Goal: Information Seeking & Learning: Learn about a topic

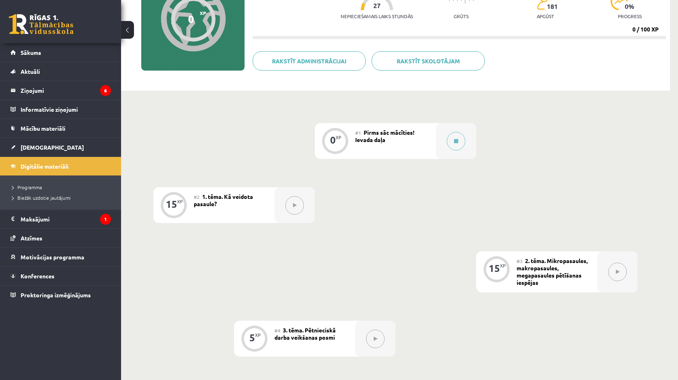
scroll to position [94, 0]
click at [459, 143] on button at bounding box center [456, 141] width 19 height 19
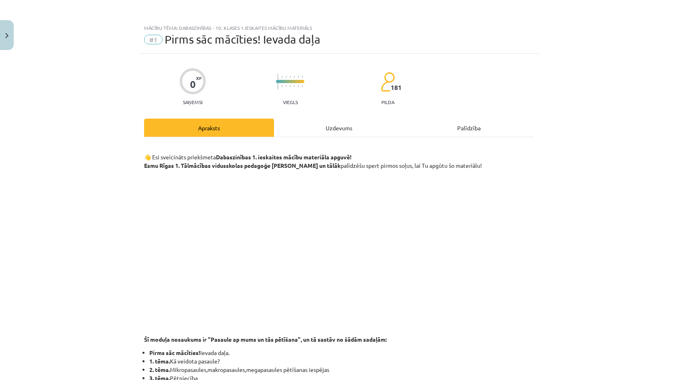
click at [343, 133] on div "Uzdevums" at bounding box center [339, 128] width 130 height 18
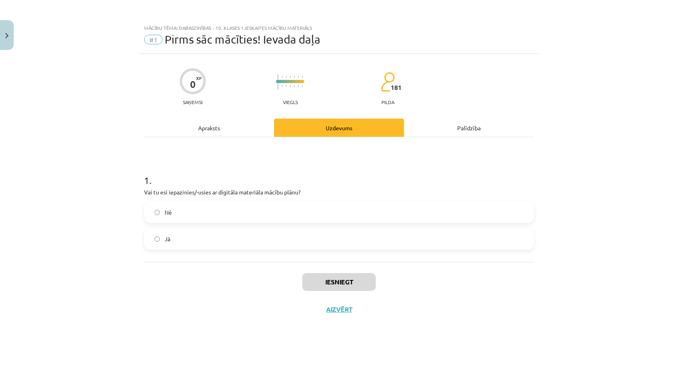
scroll to position [0, 0]
click at [198, 204] on label "Nē" at bounding box center [339, 212] width 388 height 20
click at [197, 240] on label "Jā" at bounding box center [339, 239] width 388 height 20
click at [362, 276] on button "Iesniegt" at bounding box center [338, 282] width 73 height 18
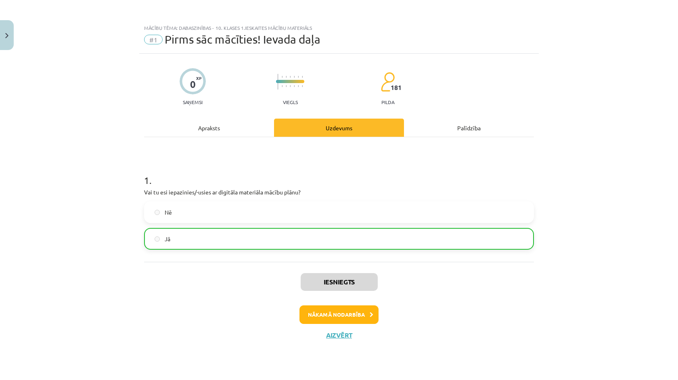
click at [340, 311] on button "Nākamā nodarbība" at bounding box center [338, 314] width 79 height 19
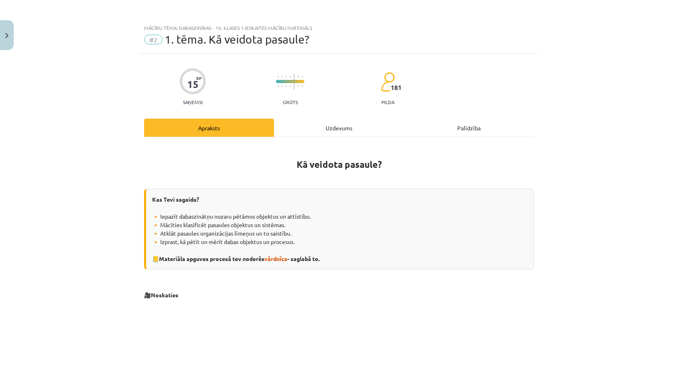
click at [334, 126] on div "Uzdevums" at bounding box center [339, 128] width 130 height 18
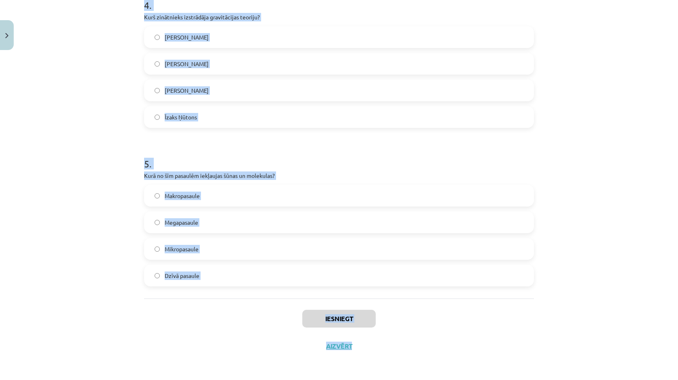
scroll to position [167, 0]
drag, startPoint x: 136, startPoint y: 158, endPoint x: 269, endPoint y: 291, distance: 188.0
click at [269, 291] on div "Mācību tēma: Dabaszinības - 10. klases 1.ieskaites mācību materiāls #2 1. tēma.…" at bounding box center [339, 190] width 678 height 380
copy form "1 . Kura mērvienība ir SI pamatvienība garumam? Metrs Sekunde Litrs Kilograms 2…"
click at [121, 156] on div "Mācību tēma: Dabaszinības - 10. klases 1.ieskaites mācību materiāls #2 1. tēma.…" at bounding box center [339, 190] width 678 height 380
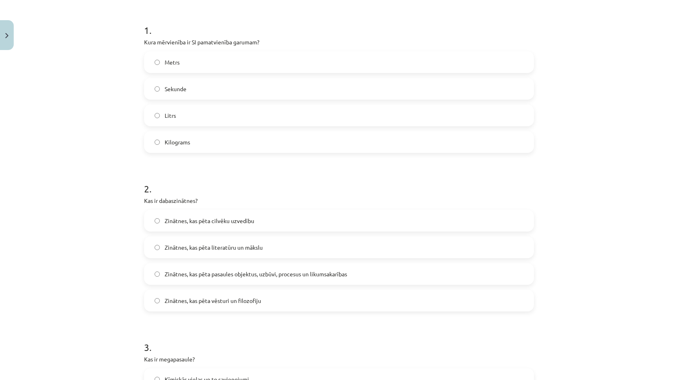
scroll to position [139, 0]
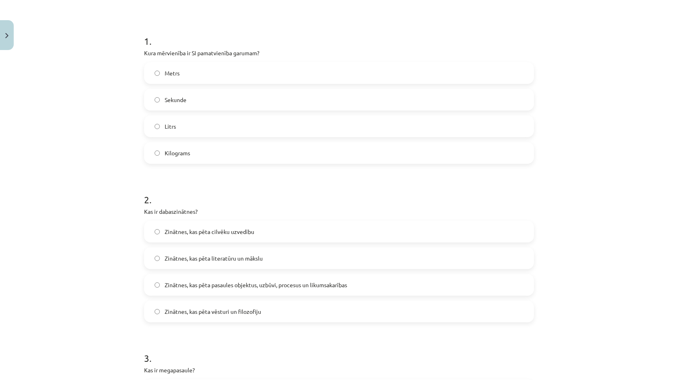
click at [197, 78] on label "Metrs" at bounding box center [339, 73] width 388 height 20
click at [340, 277] on label "Zinātnes, kas pēta pasaules objektus, uzbūvi, procesus un likumsakarības" at bounding box center [339, 285] width 388 height 20
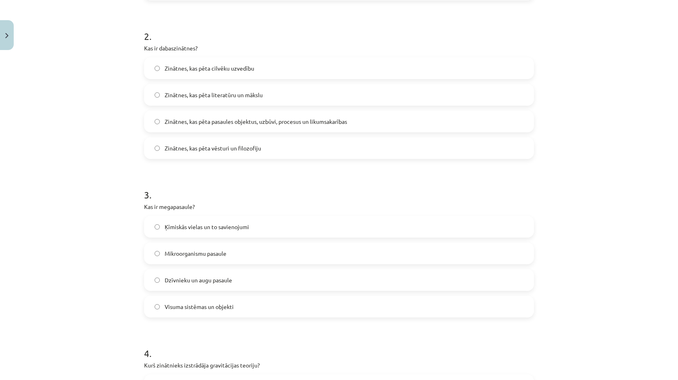
scroll to position [324, 0]
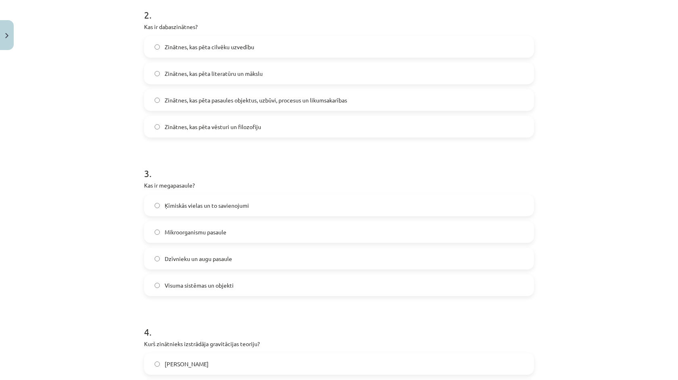
click at [221, 286] on span "Visuma sistēmas un objekti" at bounding box center [199, 285] width 69 height 8
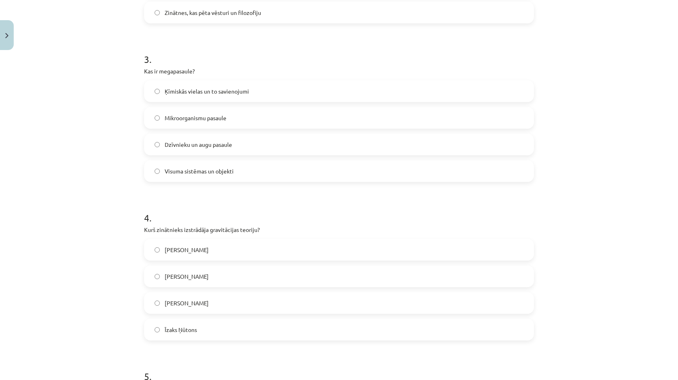
scroll to position [440, 0]
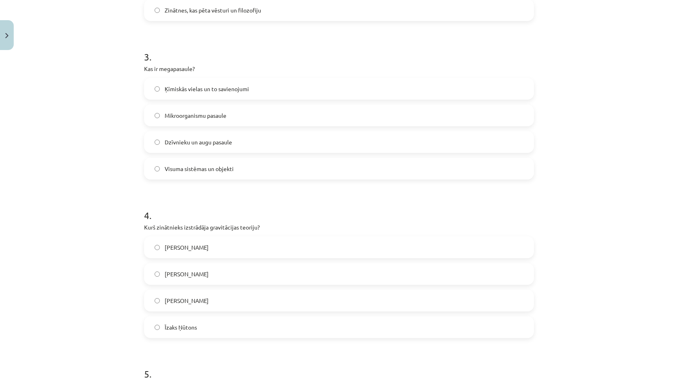
click at [216, 298] on label "[PERSON_NAME]" at bounding box center [339, 300] width 388 height 20
click at [208, 315] on div "[PERSON_NAME] [PERSON_NAME] [PERSON_NAME] [PERSON_NAME]" at bounding box center [339, 287] width 390 height 102
click at [207, 330] on label "Īzaks Ņūtons" at bounding box center [339, 327] width 388 height 20
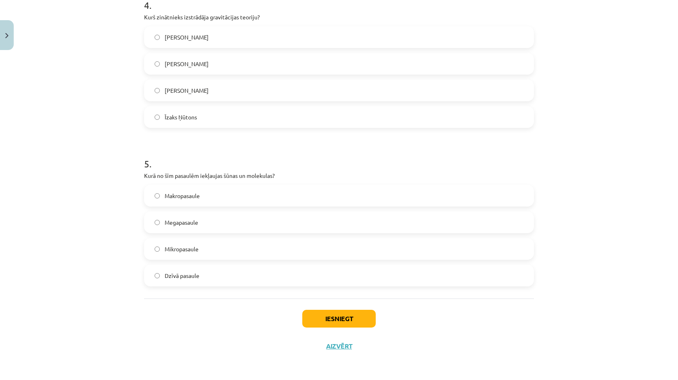
scroll to position [652, 0]
click at [198, 247] on span "Mikropasaule" at bounding box center [182, 249] width 34 height 8
click at [338, 328] on div "Iesniegt Aizvērt" at bounding box center [339, 326] width 390 height 56
click at [338, 325] on button "Iesniegt" at bounding box center [338, 319] width 73 height 18
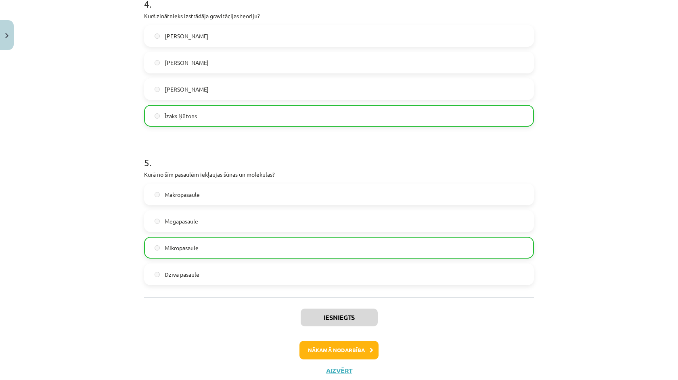
click at [322, 345] on button "Nākamā nodarbība" at bounding box center [338, 350] width 79 height 19
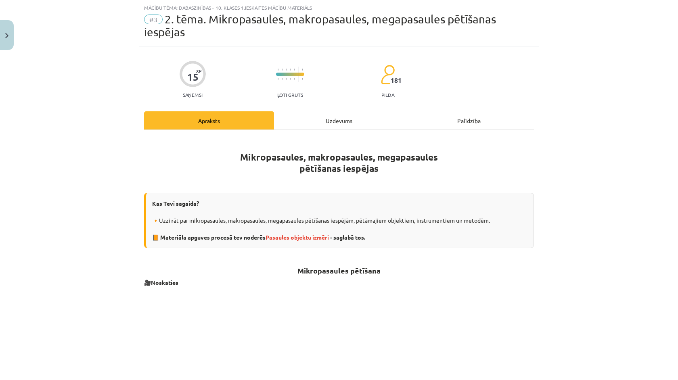
click at [334, 129] on div "Uzdevums" at bounding box center [339, 120] width 130 height 18
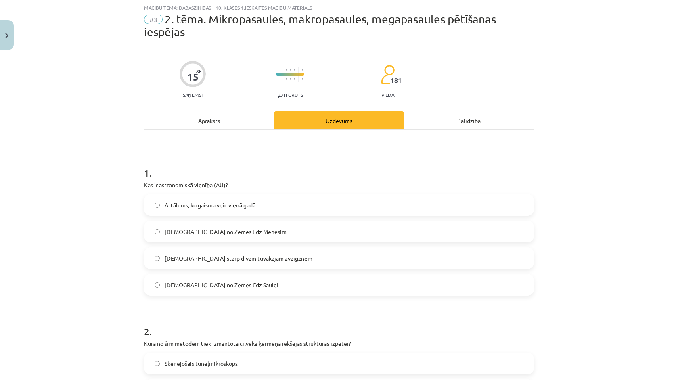
click at [127, 158] on div "Mācību tēma: Dabaszinības - 10. klases 1.ieskaites mācību materiāls #3 2. tēma.…" at bounding box center [339, 190] width 678 height 380
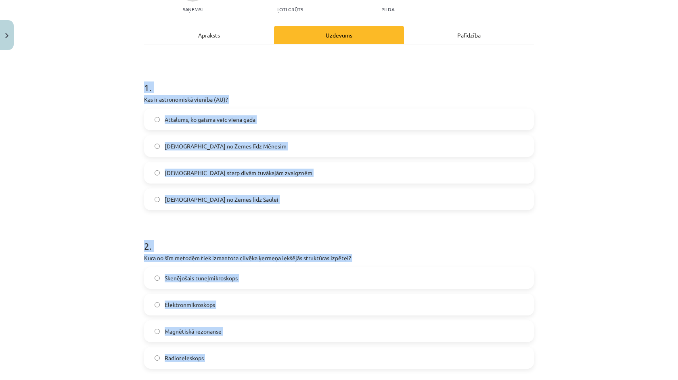
drag, startPoint x: 127, startPoint y: 158, endPoint x: 423, endPoint y: 380, distance: 370.3
click at [422, 380] on div "Mācību tēma: Dabaszinības - 10. klases 1.ieskaites mācību materiāls #3 2. tēma.…" at bounding box center [339, 190] width 678 height 380
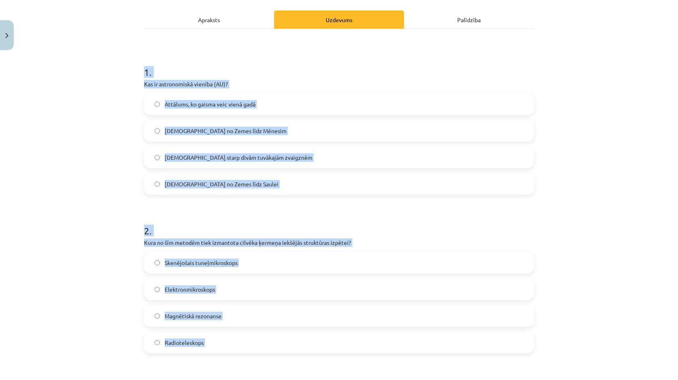
click at [423, 380] on h1 "3 ." at bounding box center [339, 381] width 390 height 25
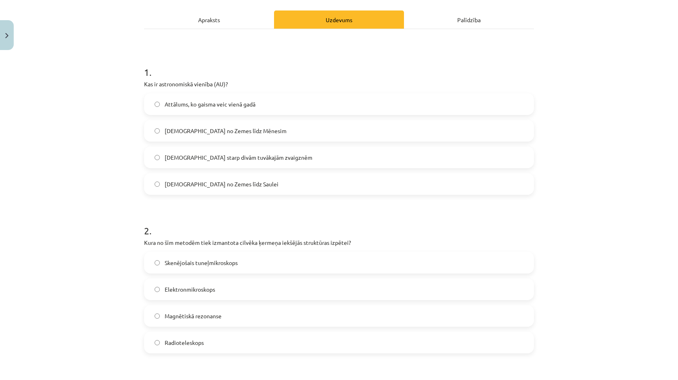
click at [144, 75] on h1 "1 ." at bounding box center [339, 64] width 390 height 25
click at [145, 88] on p "Kas ir astronomiskā vienība (AU)?" at bounding box center [339, 84] width 390 height 8
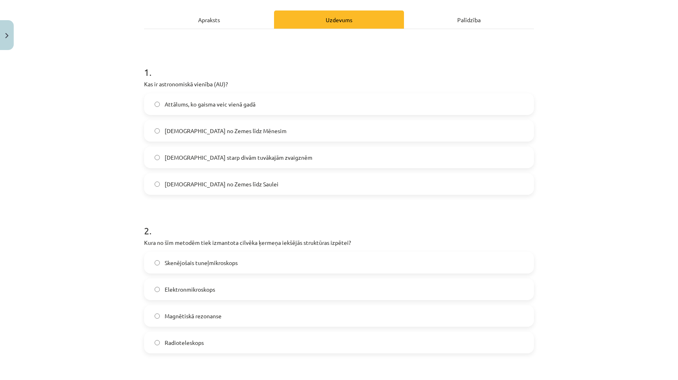
click at [145, 88] on p "Kas ir astronomiskā vienība (AU)?" at bounding box center [339, 84] width 390 height 8
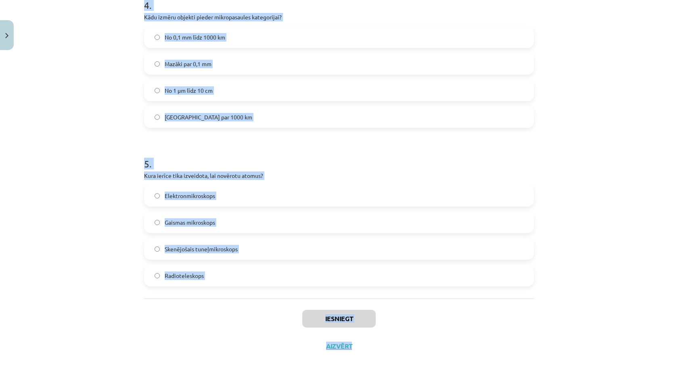
scroll to position [196, 0]
drag, startPoint x: 144, startPoint y: 72, endPoint x: 285, endPoint y: 294, distance: 262.6
copy form "1 . Kas ir astronomiskā vienība (AU)? Attālums, ko gaisma veic vienā gadā Attāl…"
click at [50, 248] on div "Mācību tēma: Dabaszinības - 10. klases 1.ieskaites mācību materiāls #3 2. tēma.…" at bounding box center [339, 190] width 678 height 380
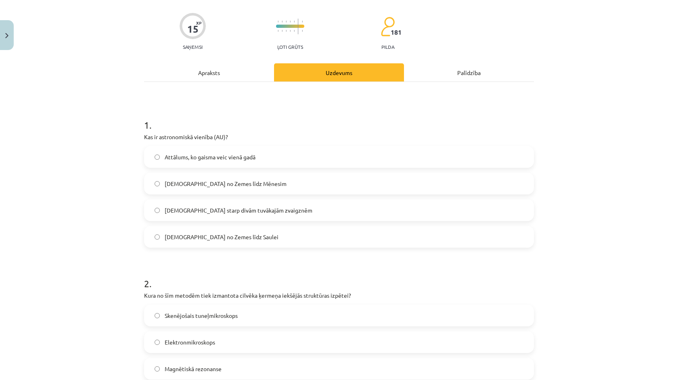
scroll to position [70, 0]
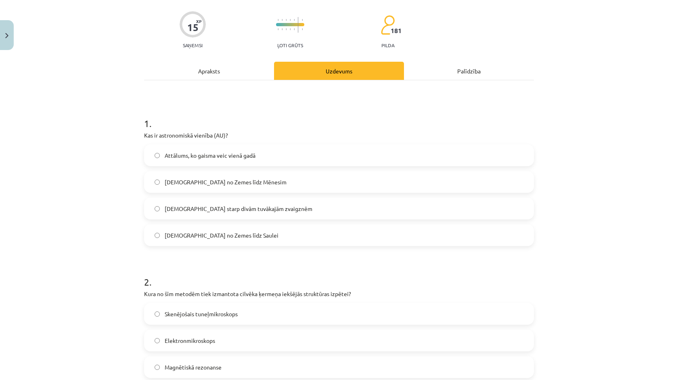
click at [228, 228] on label "[DEMOGRAPHIC_DATA] no Zemes līdz Saulei" at bounding box center [339, 235] width 388 height 20
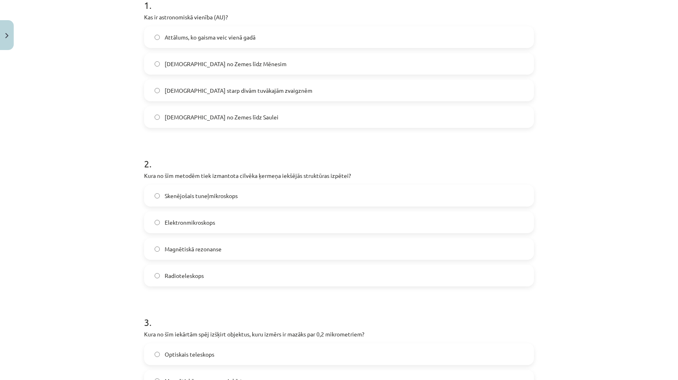
scroll to position [193, 0]
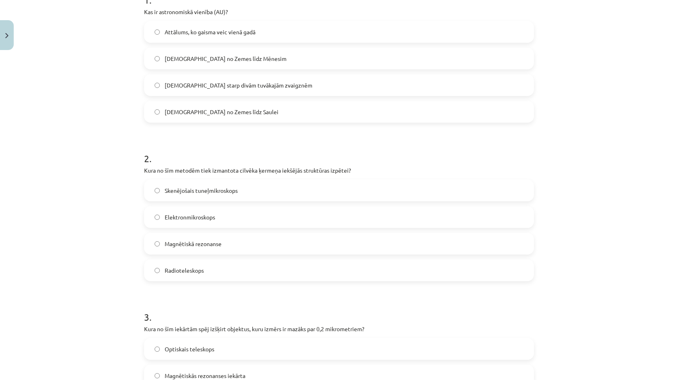
click at [209, 240] on span "Magnētiskā rezonanse" at bounding box center [193, 244] width 57 height 8
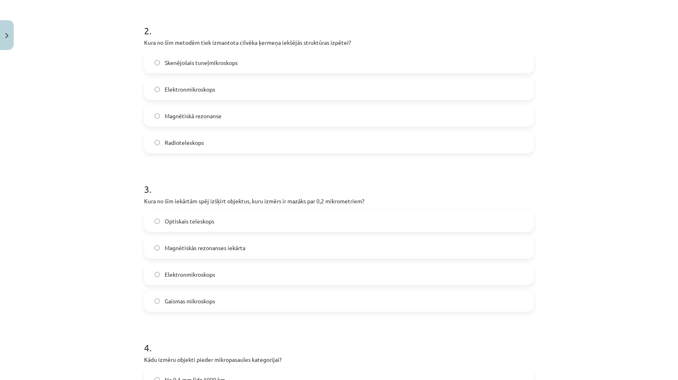
scroll to position [324, 0]
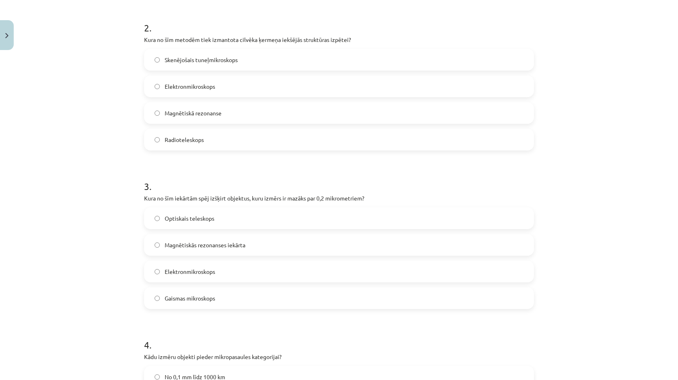
click at [224, 265] on label "Elektronmikroskops" at bounding box center [339, 271] width 388 height 20
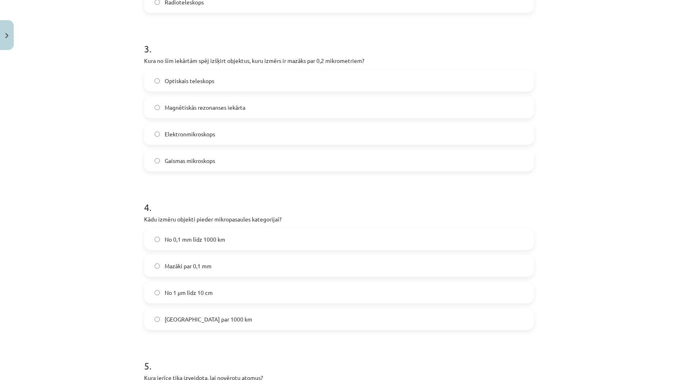
scroll to position [484, 0]
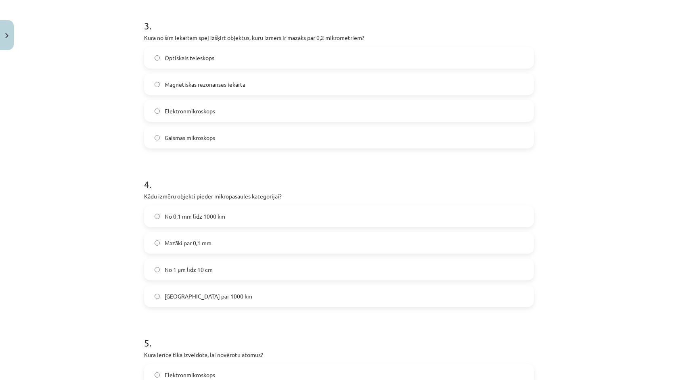
click at [222, 250] on label "Mazāki par 0,1 mm" at bounding box center [339, 243] width 388 height 20
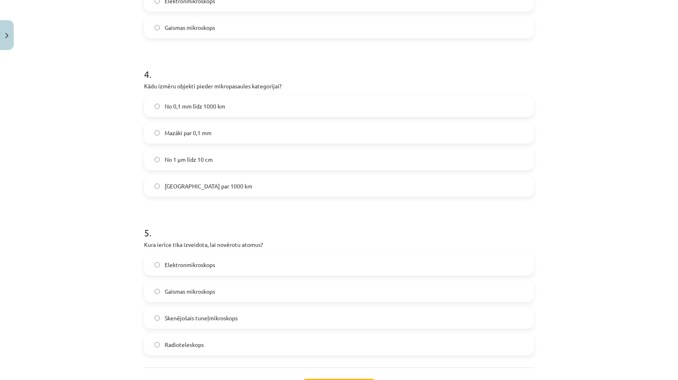
scroll to position [597, 0]
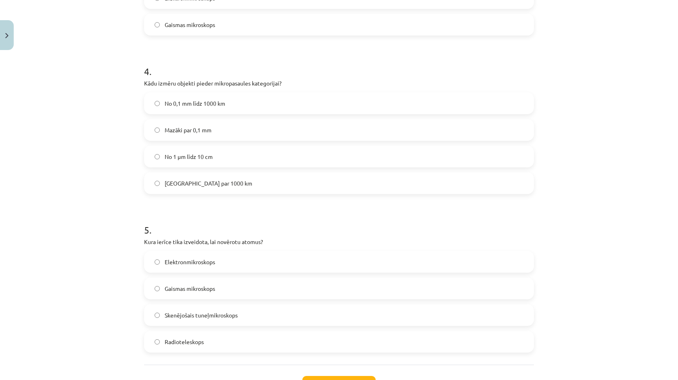
click at [214, 317] on span "Skenējošais tuneļmikroskops" at bounding box center [201, 315] width 73 height 8
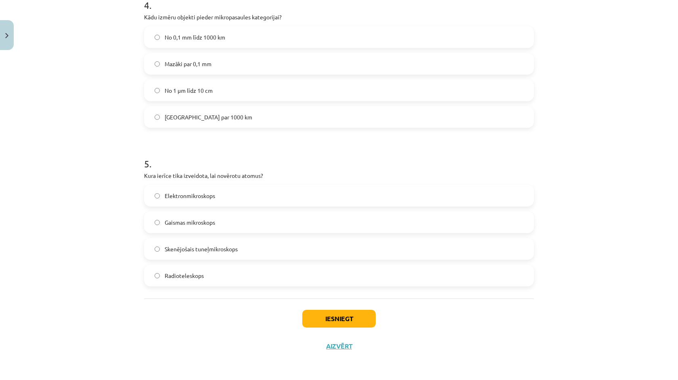
scroll to position [665, 0]
click at [349, 313] on button "Iesniegt" at bounding box center [338, 319] width 73 height 18
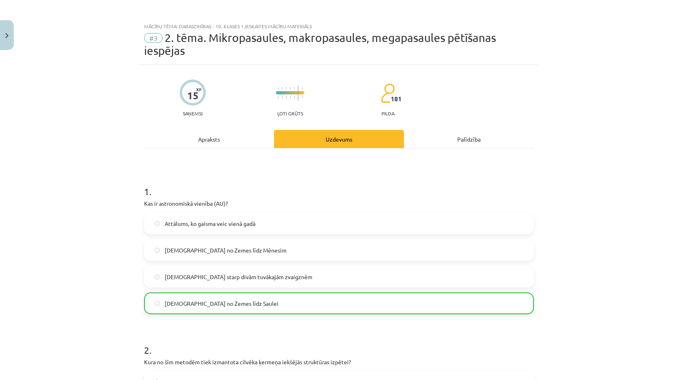
scroll to position [0, 0]
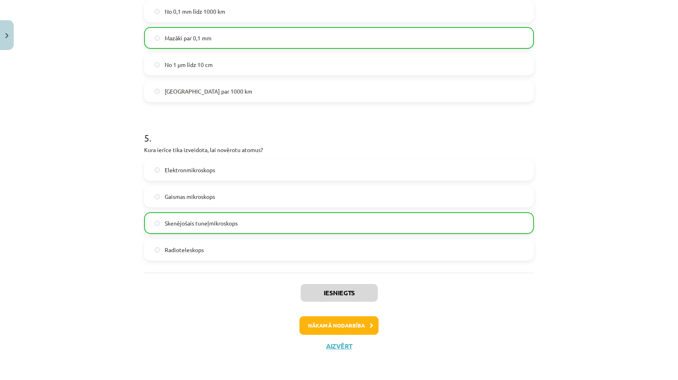
click at [354, 318] on button "Nākamā nodarbība" at bounding box center [338, 325] width 79 height 19
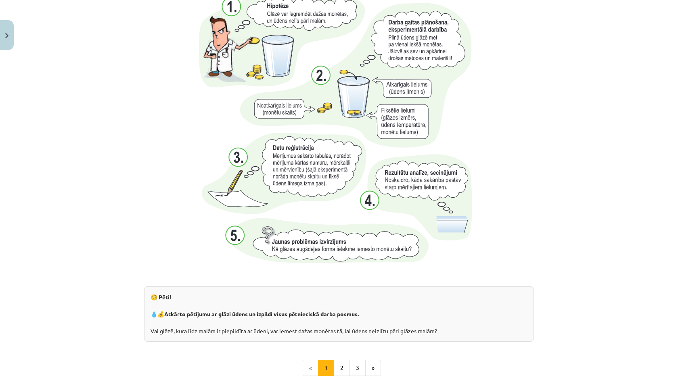
scroll to position [20, 0]
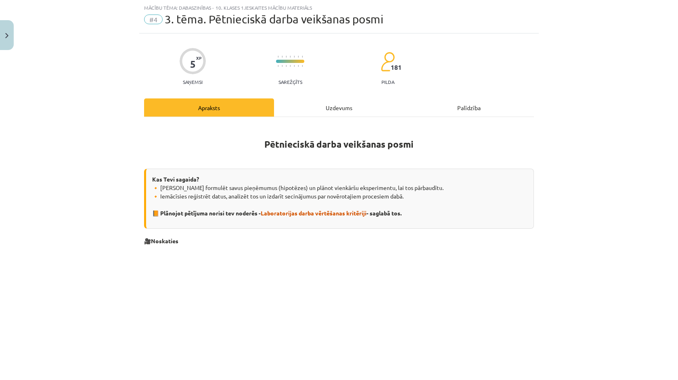
click at [319, 104] on div "Uzdevums" at bounding box center [339, 107] width 130 height 18
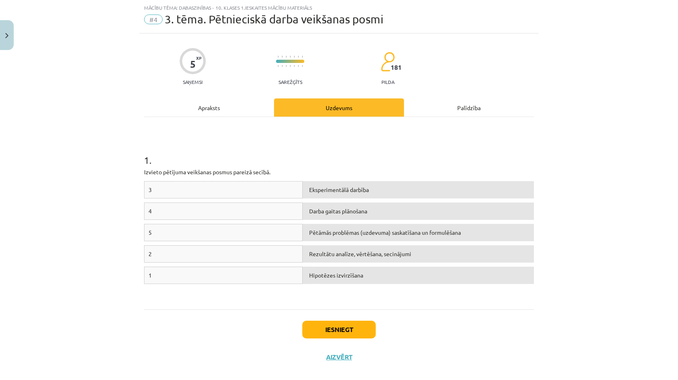
click at [217, 189] on div "3" at bounding box center [223, 189] width 159 height 17
click at [143, 162] on div "5 XP Saņemsi Sarežģīts 181 pilda Apraksts Uzdevums Palīdzība 1 . Izvieto pētīju…" at bounding box center [338, 201] width 399 height 337
click at [142, 162] on div "5 XP Saņemsi Sarežģīts 181 pilda Apraksts Uzdevums Palīdzība 1 . Izvieto pētīju…" at bounding box center [338, 201] width 399 height 337
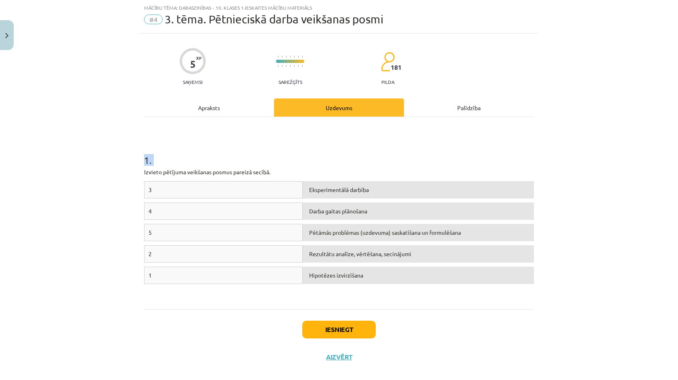
click at [142, 162] on div "5 XP Saņemsi Sarežģīts 181 pilda Apraksts Uzdevums Palīdzība 1 . Izvieto pētīju…" at bounding box center [338, 201] width 399 height 337
click at [142, 168] on div "5 XP Saņemsi Sarežģīts 181 pilda Apraksts Uzdevums Palīdzība 1 . Izvieto pētīju…" at bounding box center [338, 201] width 399 height 337
click at [142, 169] on div "5 XP Saņemsi Sarežģīts 181 pilda Apraksts Uzdevums Palīdzība 1 . Izvieto pētīju…" at bounding box center [338, 201] width 399 height 337
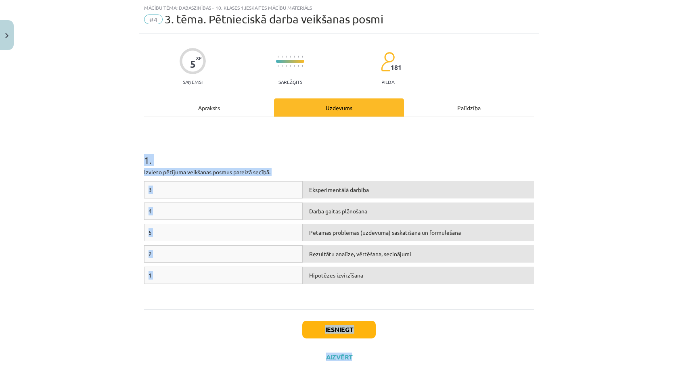
scroll to position [32, 0]
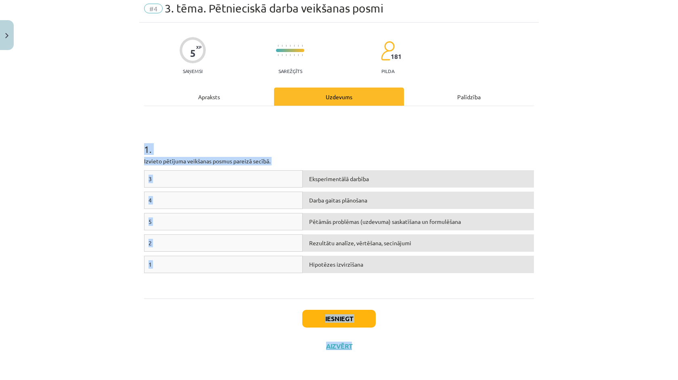
drag, startPoint x: 140, startPoint y: 158, endPoint x: 438, endPoint y: 379, distance: 371.4
click at [438, 379] on div "Mācību tēma: Dabaszinības - 10. klases 1.ieskaites mācību materiāls #4 3. tēma.…" at bounding box center [339, 190] width 678 height 380
click at [425, 304] on div "Iesniegt Aizvērt" at bounding box center [339, 326] width 390 height 56
drag, startPoint x: 134, startPoint y: 134, endPoint x: 331, endPoint y: 277, distance: 242.9
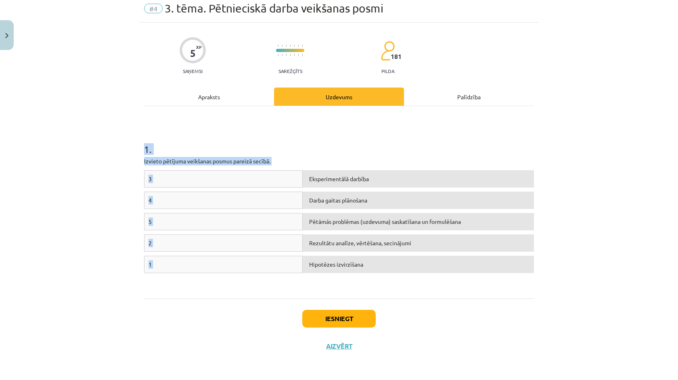
click at [331, 277] on div "Mācību tēma: Dabaszinības - 10. klases 1.ieskaites mācību materiāls #4 3. tēma.…" at bounding box center [339, 190] width 678 height 380
copy div "1 . Izvieto pētījuma veikšanas posmus [DEMOGRAPHIC_DATA] secībā. 3 Eksperimentā…"
click at [136, 210] on div "Mācību tēma: Dabaszinības - 10. klases 1.ieskaites mācību materiāls #4 3. tēma.…" at bounding box center [339, 190] width 678 height 380
click at [153, 264] on div "1" at bounding box center [223, 264] width 159 height 17
click at [337, 319] on button "Iesniegt" at bounding box center [338, 319] width 73 height 18
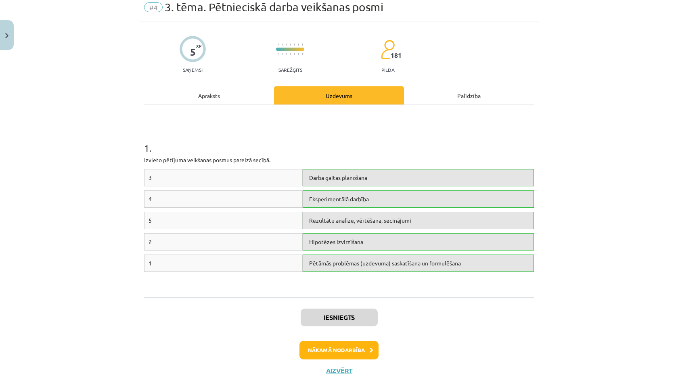
click at [346, 358] on button "Nākamā nodarbība" at bounding box center [338, 350] width 79 height 19
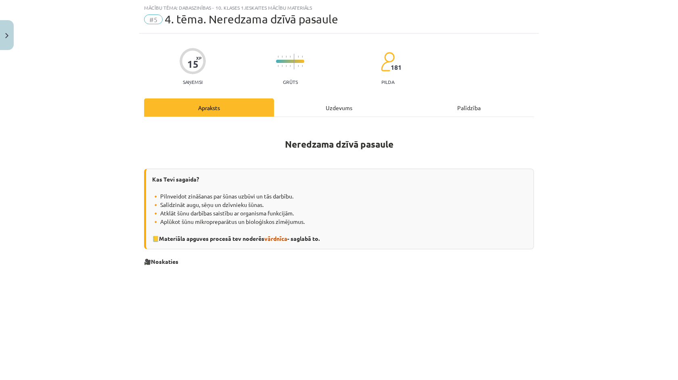
click at [337, 111] on div "Uzdevums" at bounding box center [339, 107] width 130 height 18
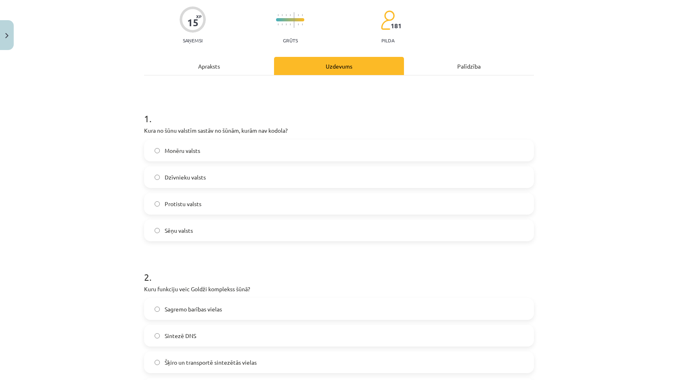
scroll to position [65, 0]
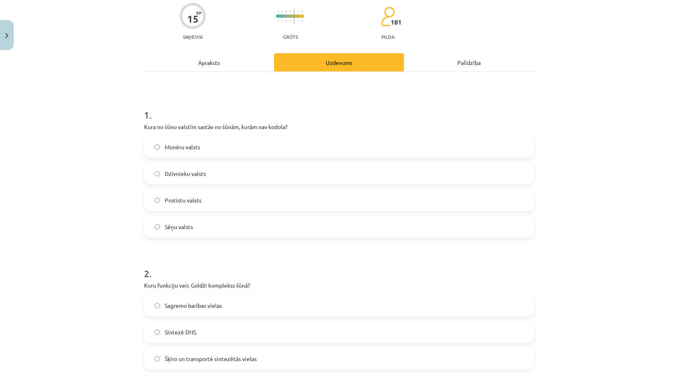
click at [151, 113] on h1 "1 ." at bounding box center [339, 107] width 390 height 25
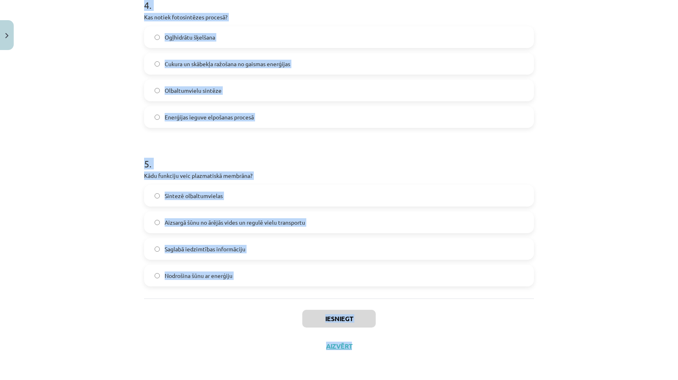
scroll to position [396, 0]
drag, startPoint x: 138, startPoint y: 112, endPoint x: 348, endPoint y: 298, distance: 280.9
click at [348, 298] on div "Mācību tēma: Dabaszinības - 10. klases 1.ieskaites mācību materiāls #5 4. tēma.…" at bounding box center [339, 190] width 678 height 380
copy form "1 . Kura no šūnu valstīm sastāv no šūnām, kurām nav kodola? Monēru valsts Dzīvn…"
click at [71, 259] on div "Mācību tēma: Dabaszinības - 10. klases 1.ieskaites mācību materiāls #5 4. tēma.…" at bounding box center [339, 190] width 678 height 380
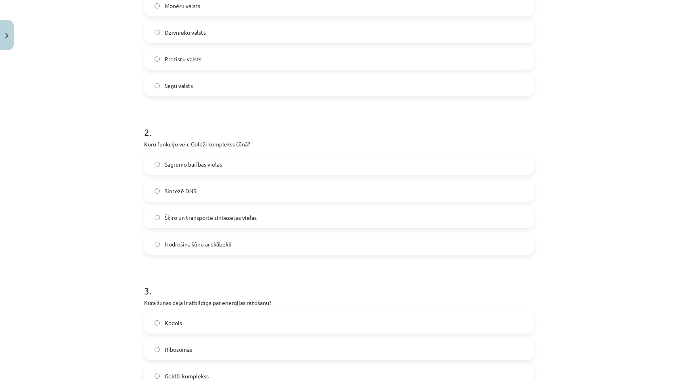
scroll to position [130, 0]
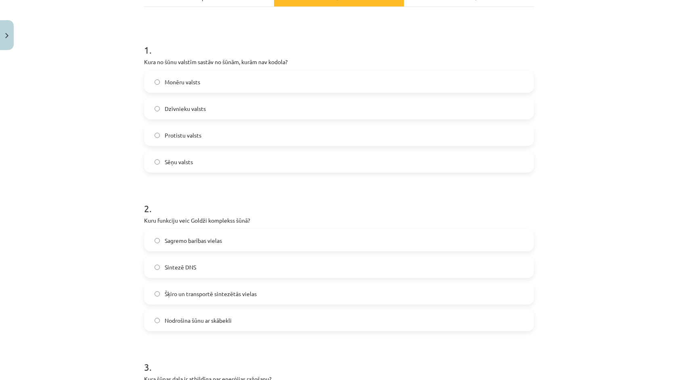
click at [211, 104] on label "Dzīvnieku valsts" at bounding box center [339, 108] width 388 height 20
click at [213, 296] on span "Šķiro un transportē sintezētās vielas" at bounding box center [211, 294] width 92 height 8
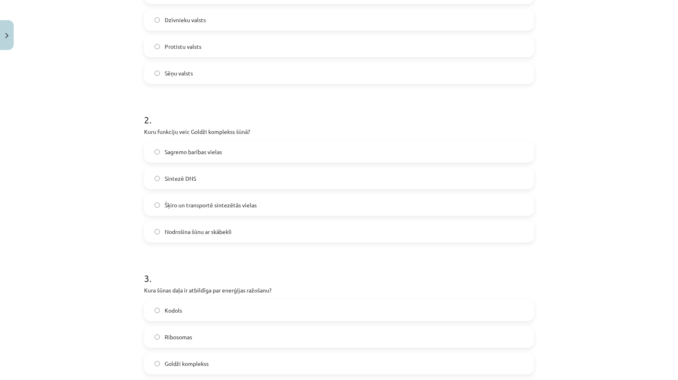
scroll to position [493, 0]
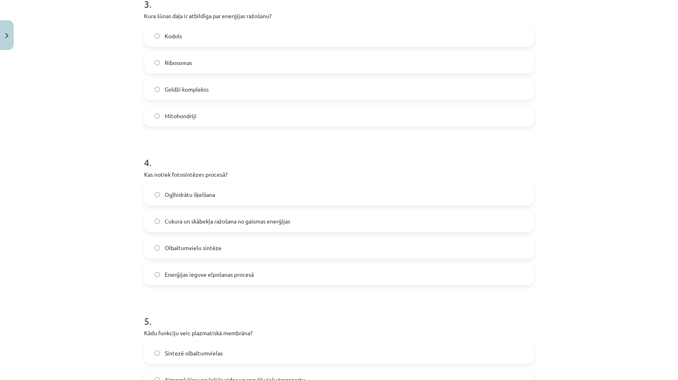
click at [209, 99] on label "Goldži komplekss" at bounding box center [339, 89] width 388 height 20
click at [204, 231] on div "Cukura un skābekļa ražošana no gaismas enerģijas" at bounding box center [339, 221] width 390 height 22
click at [204, 249] on span "Olbaltumvielu sintēze" at bounding box center [193, 248] width 57 height 8
click at [219, 190] on label "Ogļhidrātu šķelšana" at bounding box center [339, 194] width 388 height 20
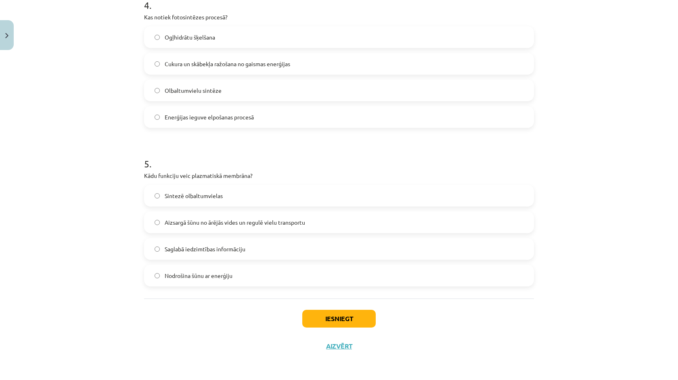
click at [204, 219] on span "Aizsargā šūnu no ārējās vides un regulē vielu transportu" at bounding box center [235, 222] width 140 height 8
click at [200, 209] on div "Sintezē olbaltumvielas Aizsargā šūnu no ārējās vides un regulē vielu transportu…" at bounding box center [339, 236] width 390 height 102
click at [336, 319] on button "Iesniegt" at bounding box center [338, 319] width 73 height 18
click at [354, 338] on div "Iesniegt Aizvērt" at bounding box center [339, 326] width 390 height 56
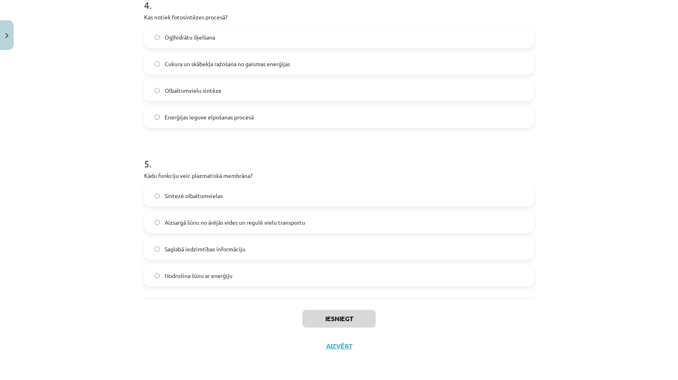
click at [342, 366] on div "Mācību tēma: Dabaszinības - 10. klases 1.ieskaites mācību materiāls #5 4. tēma.…" at bounding box center [339, 190] width 678 height 380
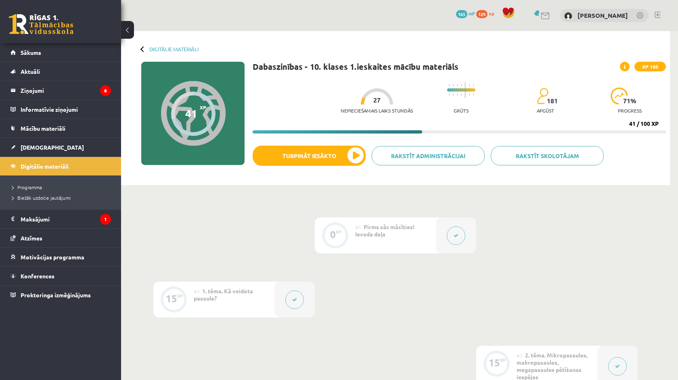
scroll to position [396, 0]
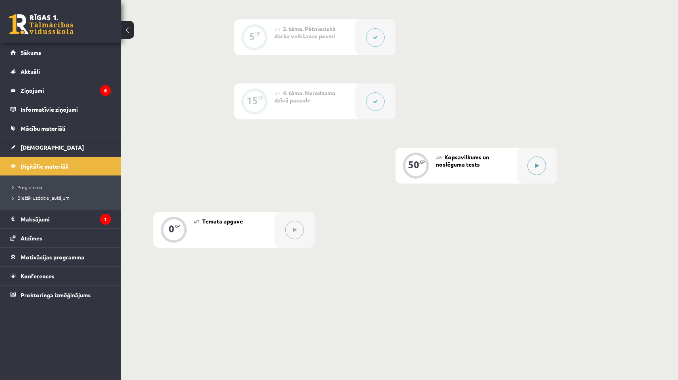
click at [521, 166] on div at bounding box center [536, 166] width 40 height 36
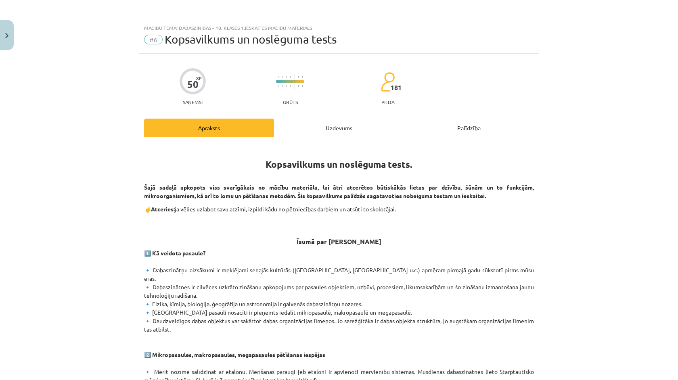
click at [346, 131] on div "Uzdevums" at bounding box center [339, 128] width 130 height 18
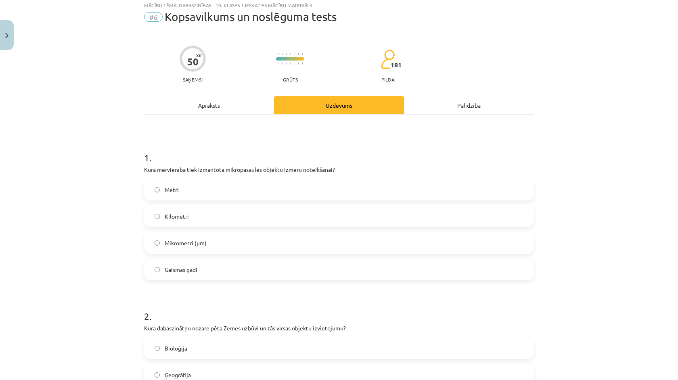
scroll to position [23, 0]
click at [247, 107] on div "Apraksts" at bounding box center [209, 105] width 130 height 18
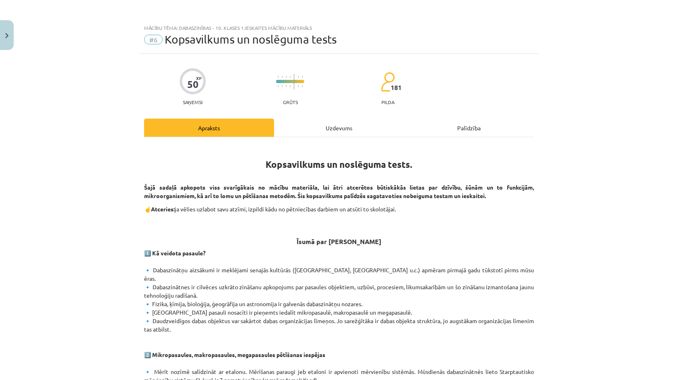
scroll to position [0, 0]
click at [366, 131] on div "Uzdevums" at bounding box center [339, 128] width 130 height 18
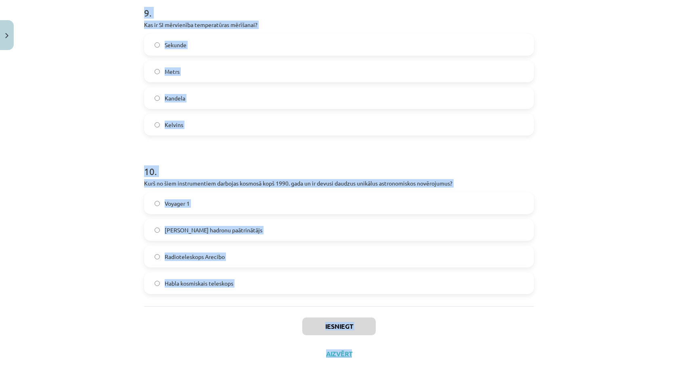
scroll to position [405, 0]
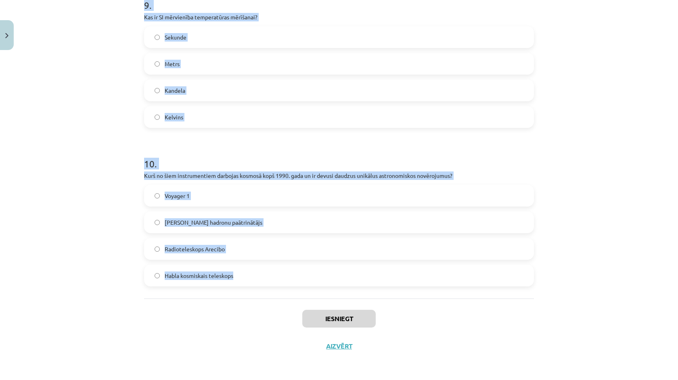
drag, startPoint x: 136, startPoint y: 152, endPoint x: 232, endPoint y: 288, distance: 165.3
click at [232, 288] on div "Mācību tēma: Dabaszinības - 10. klases 1.ieskaites mācību materiāls #6 Kopsavil…" at bounding box center [339, 190] width 678 height 380
copy form "1 . Kura mērvienība tiek izmantota mikropasaules objektu izmēru noteikšanai? Me…"
click at [29, 223] on div "Mācību tēma: Dabaszinības - 10. klases 1.ieskaites mācību materiāls #6 Kopsavil…" at bounding box center [339, 190] width 678 height 380
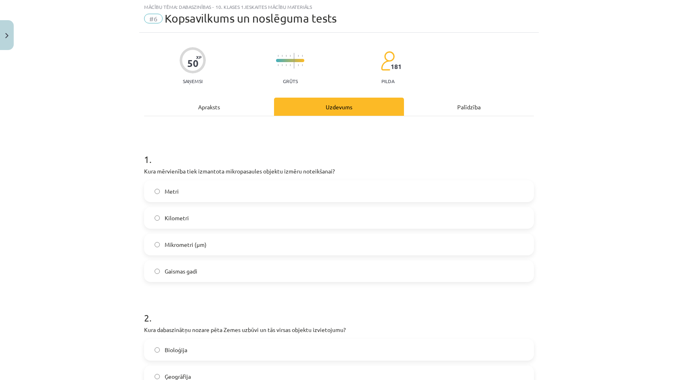
scroll to position [25, 0]
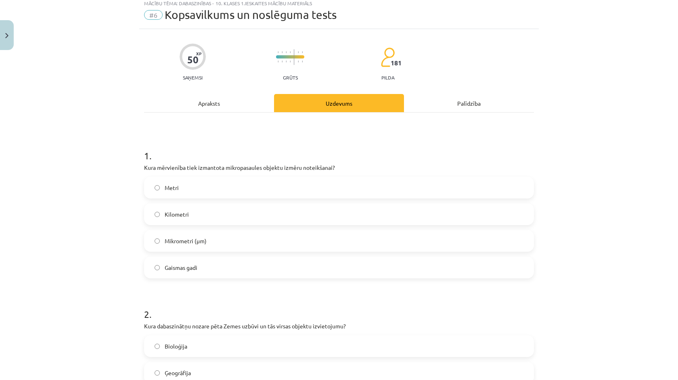
click at [187, 250] on label "Mikrometri (μm)" at bounding box center [339, 241] width 388 height 20
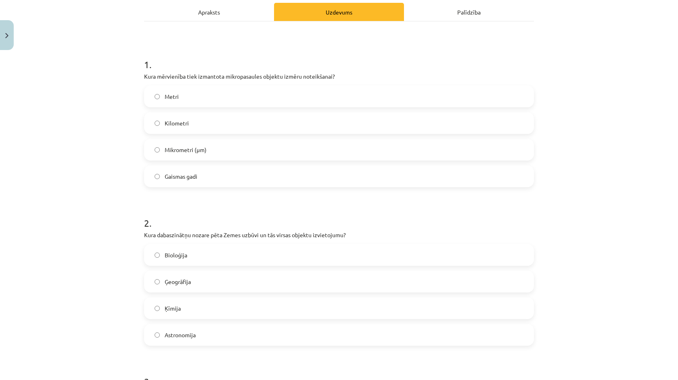
scroll to position [114, 0]
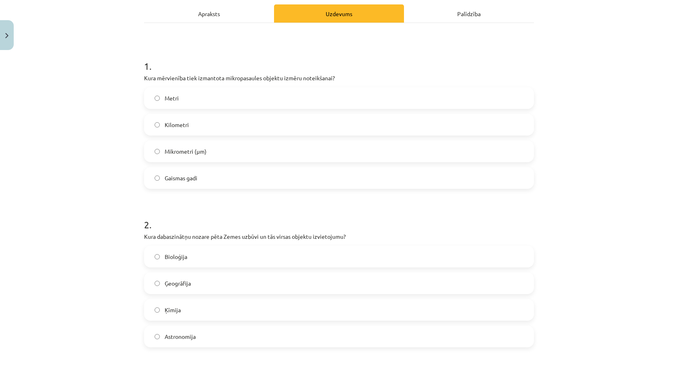
click at [172, 293] on label "Ģeogrāfija" at bounding box center [339, 283] width 388 height 20
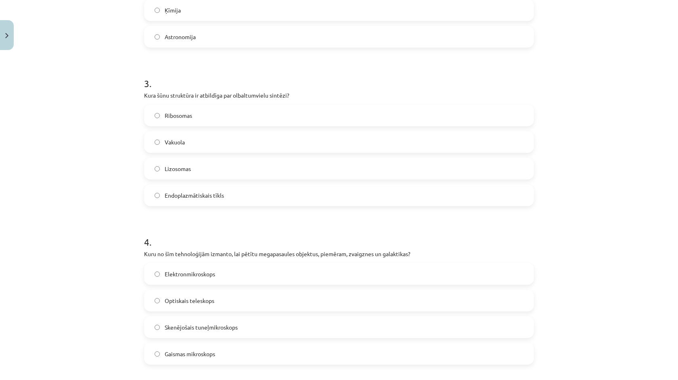
scroll to position [415, 0]
click at [169, 120] on label "Ribosomas" at bounding box center [339, 114] width 388 height 20
click at [167, 294] on label "Optiskais teleskops" at bounding box center [339, 299] width 388 height 20
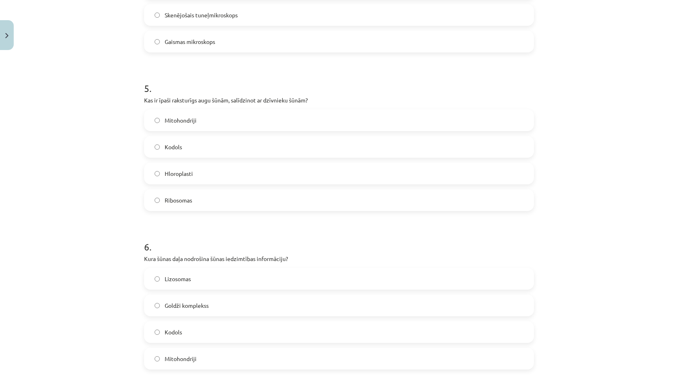
scroll to position [744, 0]
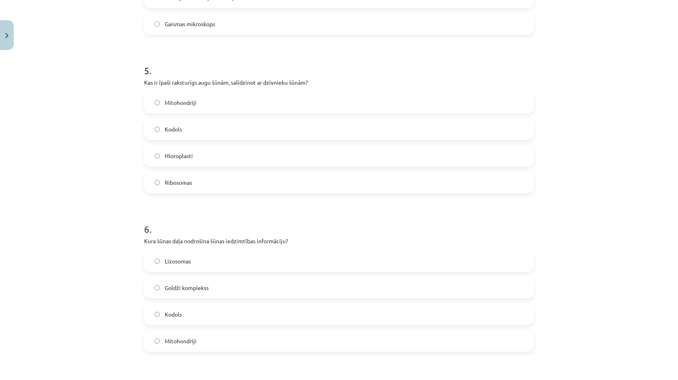
click at [209, 156] on label "Hloroplasti" at bounding box center [339, 156] width 388 height 20
click at [190, 315] on label "Kodols" at bounding box center [339, 314] width 388 height 20
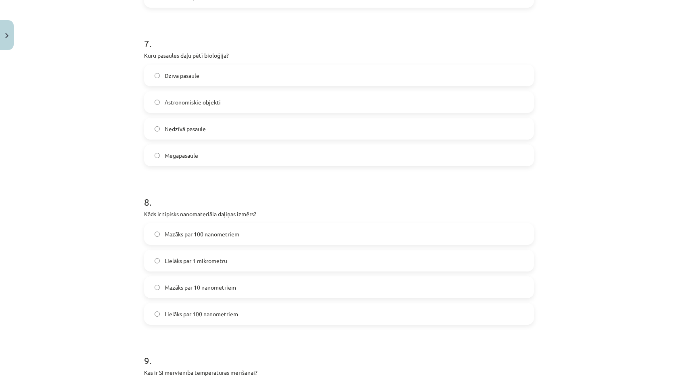
scroll to position [1089, 0]
click at [181, 65] on label "Dzīvā pasaule" at bounding box center [339, 74] width 388 height 20
click at [164, 233] on label "Mazāks par 100 nanometriem" at bounding box center [339, 233] width 388 height 20
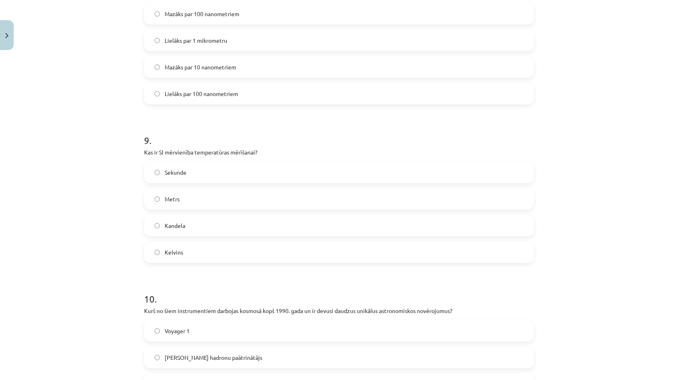
scroll to position [1325, 0]
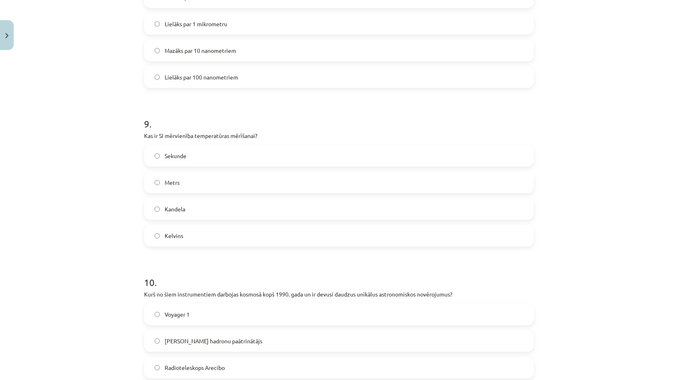
click at [160, 225] on label "Kelvins" at bounding box center [339, 235] width 388 height 20
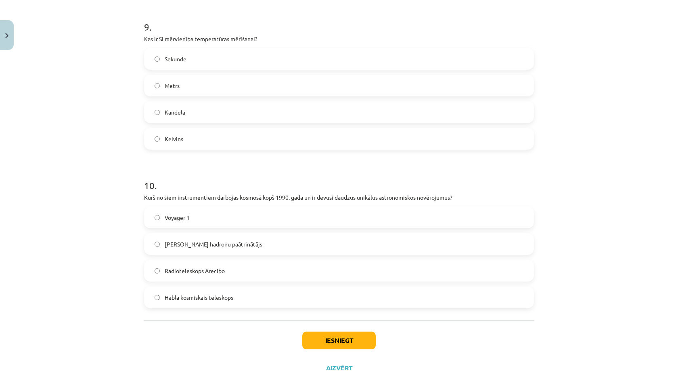
scroll to position [1427, 0]
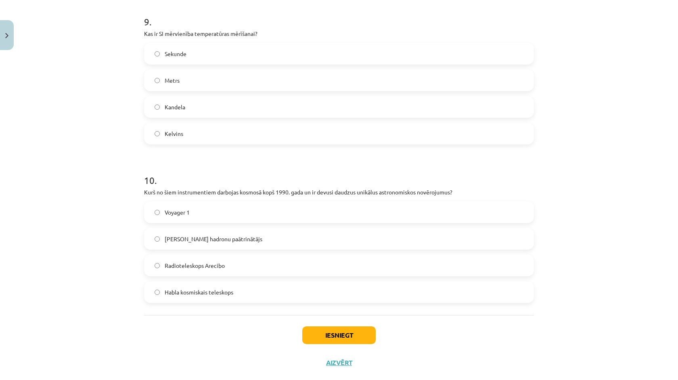
click at [158, 228] on div "[PERSON_NAME] hadronu paātrinātājs" at bounding box center [339, 239] width 390 height 22
click at [156, 232] on label "[PERSON_NAME] hadronu paātrinātājs" at bounding box center [339, 239] width 388 height 20
click at [314, 337] on button "Iesniegt" at bounding box center [338, 335] width 73 height 18
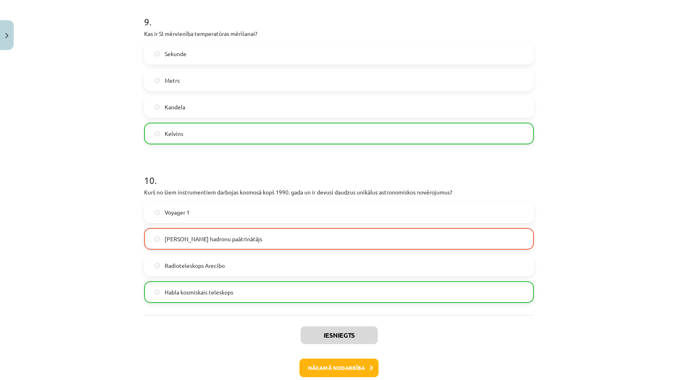
click at [323, 369] on button "Nākamā nodarbība" at bounding box center [338, 368] width 79 height 19
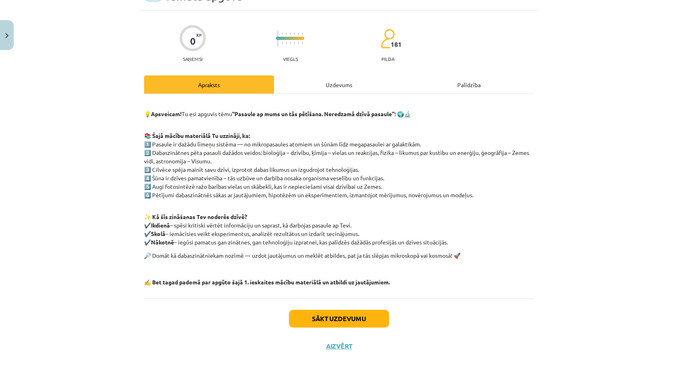
scroll to position [44, 0]
click at [294, 321] on button "Sākt uzdevumu" at bounding box center [339, 319] width 100 height 18
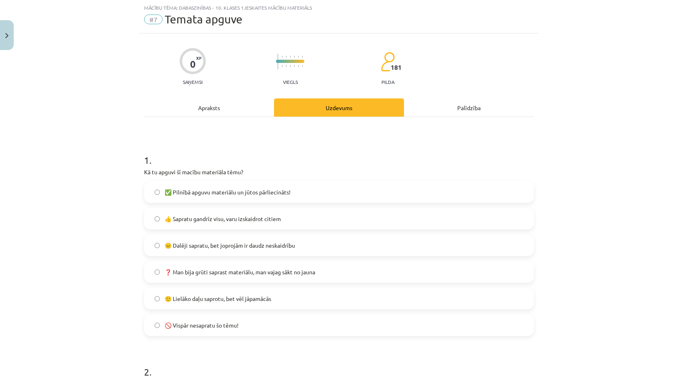
drag, startPoint x: 136, startPoint y: 152, endPoint x: 109, endPoint y: 154, distance: 27.9
click at [109, 154] on div "Mācību tēma: Dabaszinības - 10. klases 1.ieskaites mācību materiāls #7 Temata a…" at bounding box center [339, 190] width 678 height 380
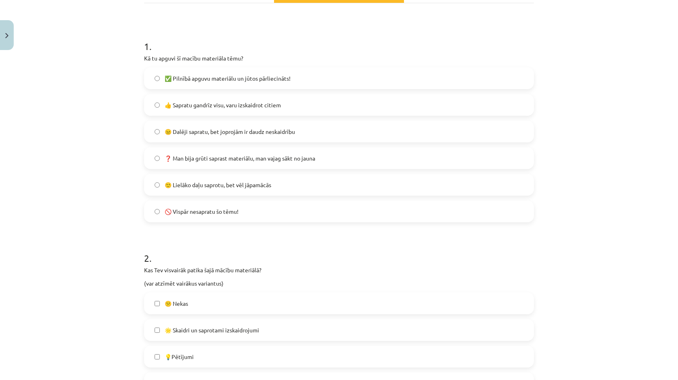
scroll to position [139, 0]
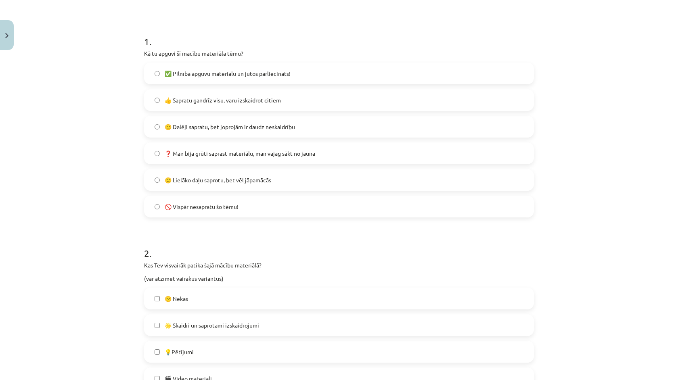
click at [178, 104] on span "👍 Sapratu gandrīz visu, varu izskaidrot citiem" at bounding box center [223, 100] width 116 height 8
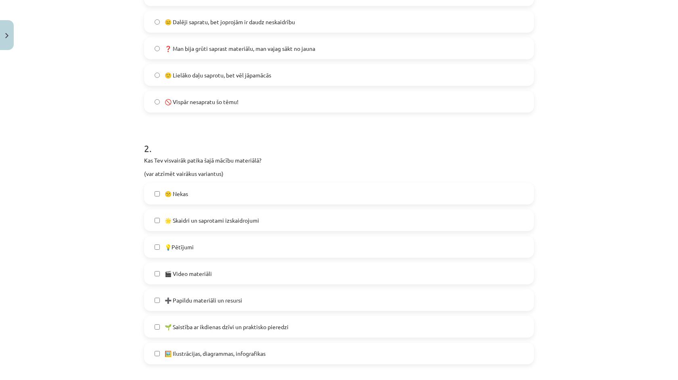
scroll to position [245, 0]
click at [190, 321] on span "🌱 Saistība ar ikdienas dzīvi un praktisko pieredzi" at bounding box center [227, 325] width 124 height 8
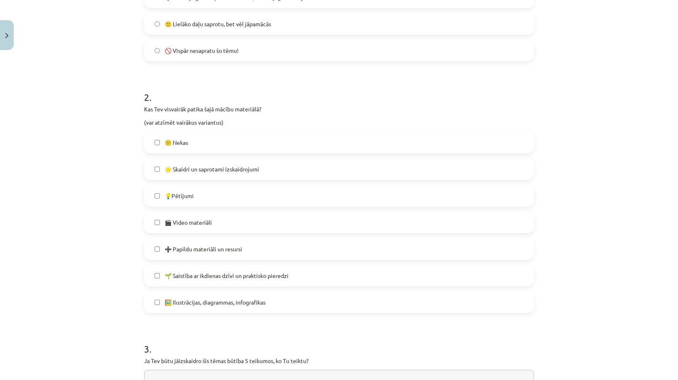
scroll to position [296, 0]
click at [191, 317] on form "1 . Kā tu apguvi šī macību materiāla tēmu? ✅ Pilnībā apguvu materiālu un jūtos …" at bounding box center [339, 162] width 390 height 594
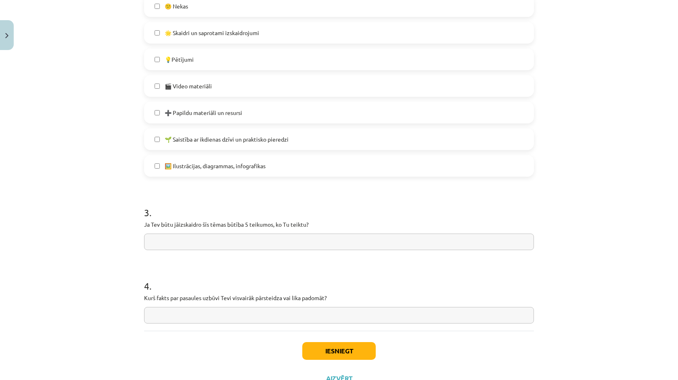
scroll to position [431, 0]
drag, startPoint x: 142, startPoint y: 221, endPoint x: 323, endPoint y: 303, distance: 198.9
click at [323, 303] on div "0 XP Saņemsi Viegls 181 pilda Apraksts Uzdevums Palīdzība 1 . Kā tu apguvi šī m…" at bounding box center [338, 8] width 399 height 770
copy form "Ja Tev būtu jāizskaidro šīs tēmas būtība 5 teikumos, ko Tu teiktu? 4 ."
click at [69, 238] on div "Mācību tēma: Dabaszinības - 10. klases 1.ieskaites mācību materiāls #7 Temata a…" at bounding box center [339, 190] width 678 height 380
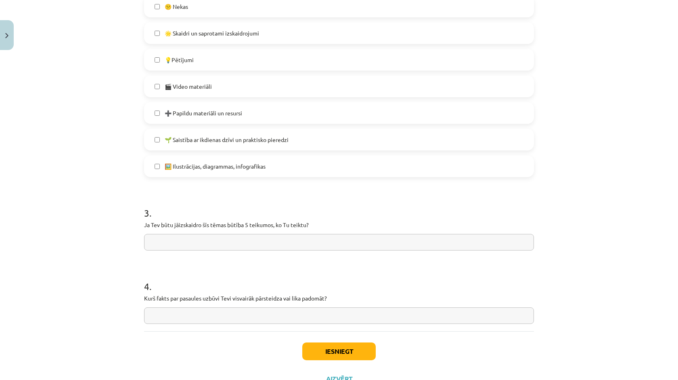
click at [322, 347] on button "Iesniegt" at bounding box center [338, 351] width 73 height 18
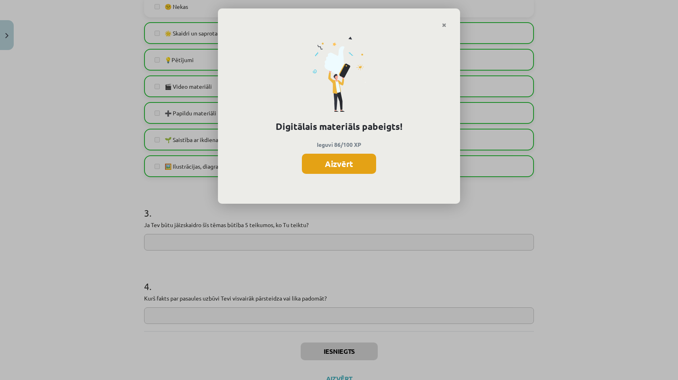
click at [337, 159] on button "Aizvērt" at bounding box center [339, 164] width 74 height 20
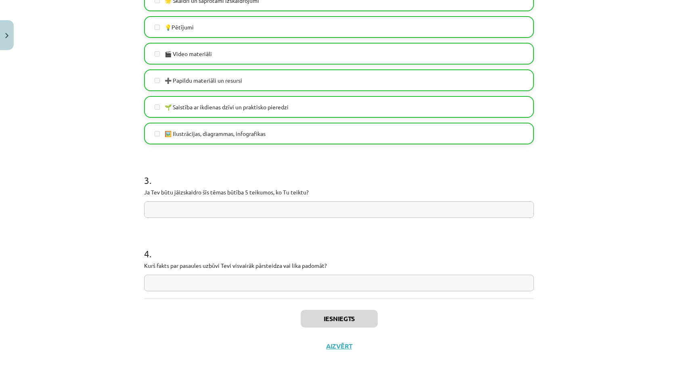
scroll to position [405, 0]
click at [339, 342] on button "Aizvērt" at bounding box center [338, 346] width 31 height 8
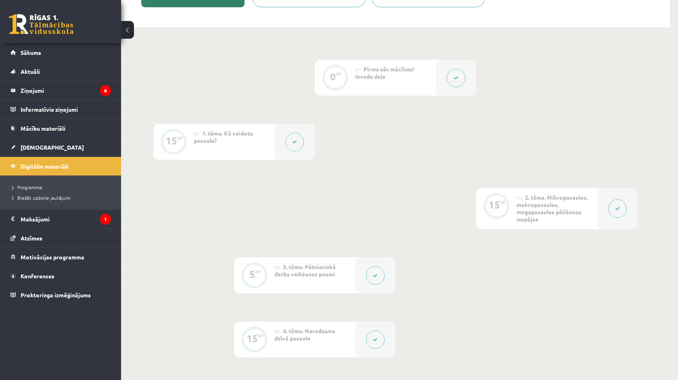
scroll to position [0, 0]
